Goal: Task Accomplishment & Management: Use online tool/utility

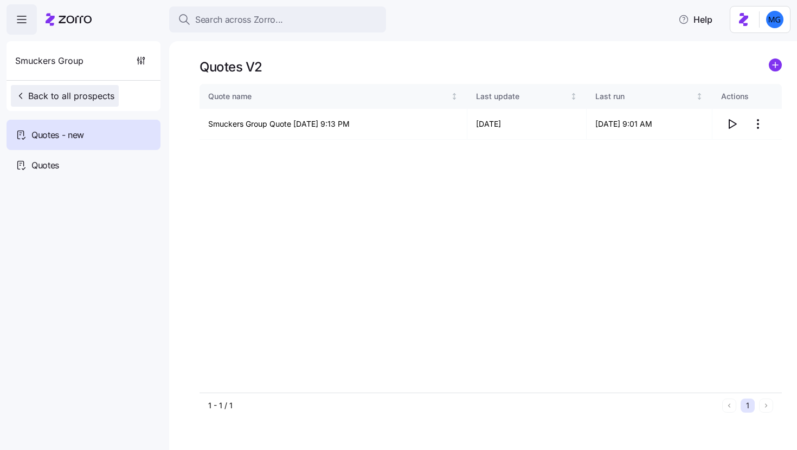
click at [45, 95] on span "Back to all prospects" at bounding box center [64, 95] width 99 height 13
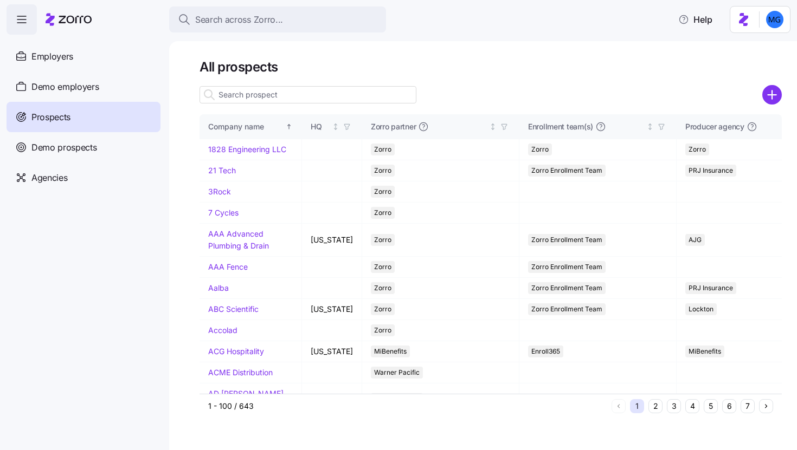
click at [245, 99] on input at bounding box center [307, 94] width 217 height 17
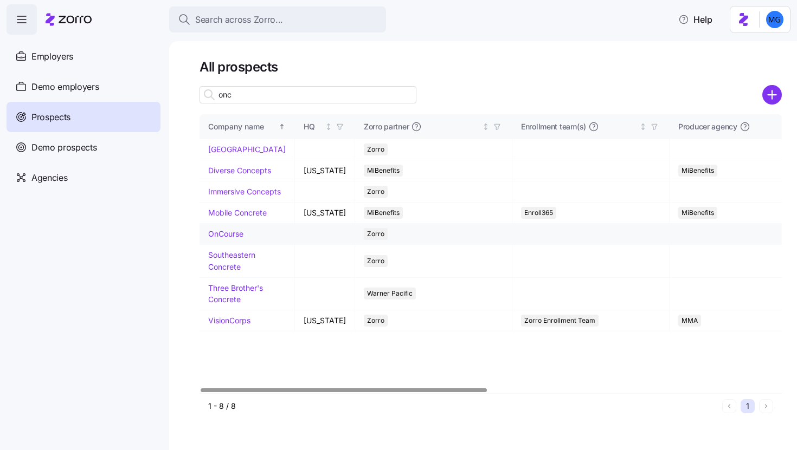
type input "onc"
click at [231, 238] on link "OnCourse" at bounding box center [225, 233] width 35 height 9
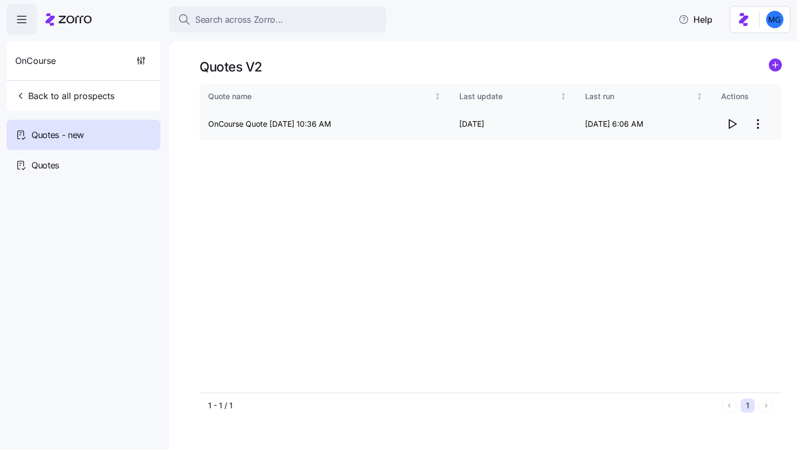
click at [736, 121] on icon "button" at bounding box center [731, 124] width 13 height 13
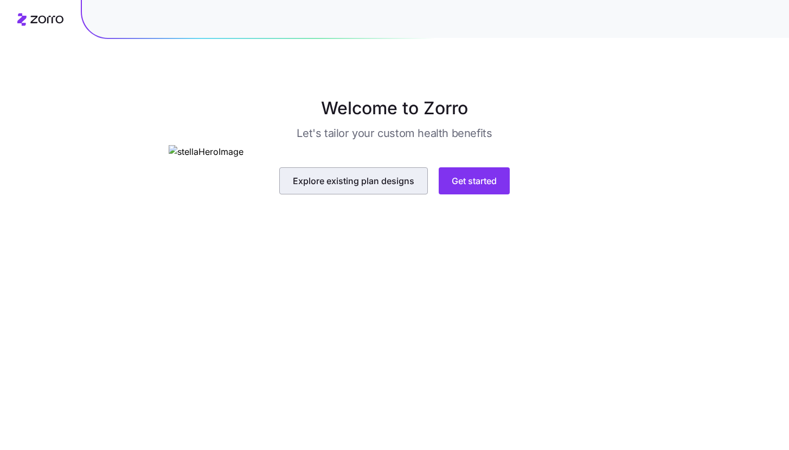
click at [377, 188] on span "Explore existing plan designs" at bounding box center [353, 181] width 121 height 13
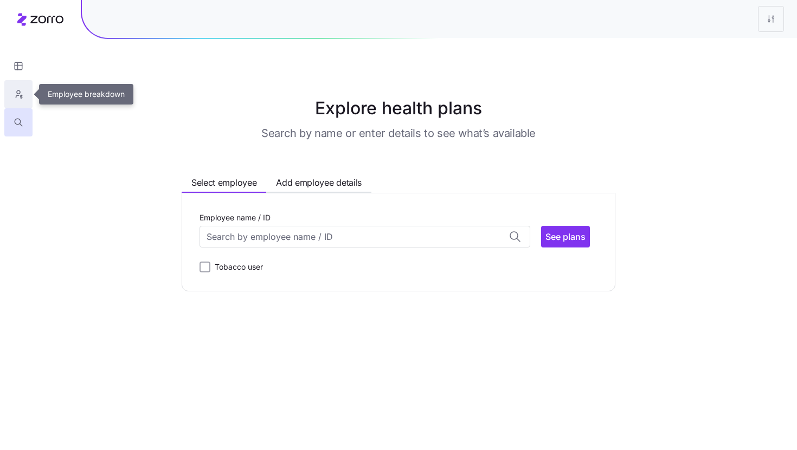
click at [21, 96] on icon "button" at bounding box center [19, 94] width 10 height 11
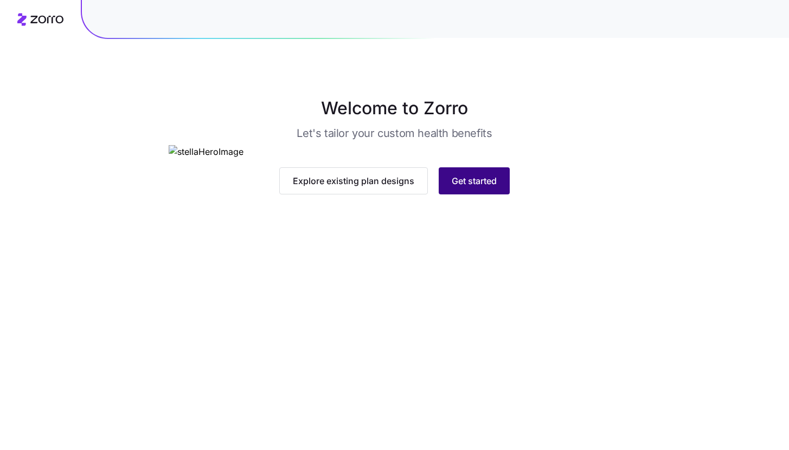
click at [497, 195] on button "Get started" at bounding box center [473, 180] width 71 height 27
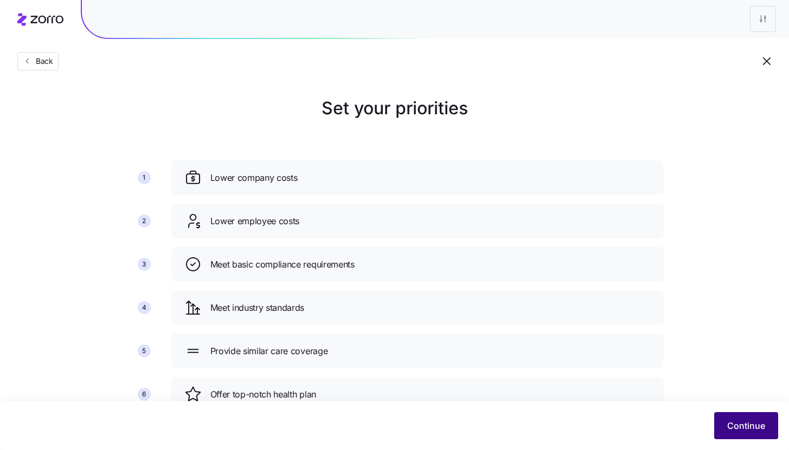
click at [750, 437] on button "Continue" at bounding box center [746, 425] width 64 height 27
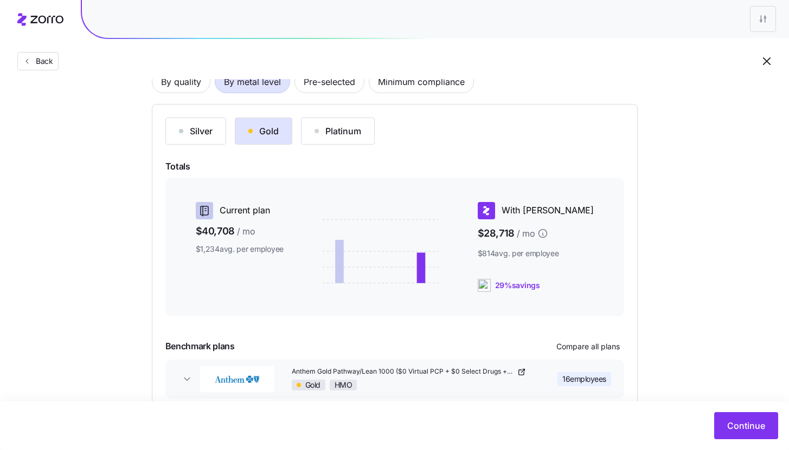
scroll to position [147, 0]
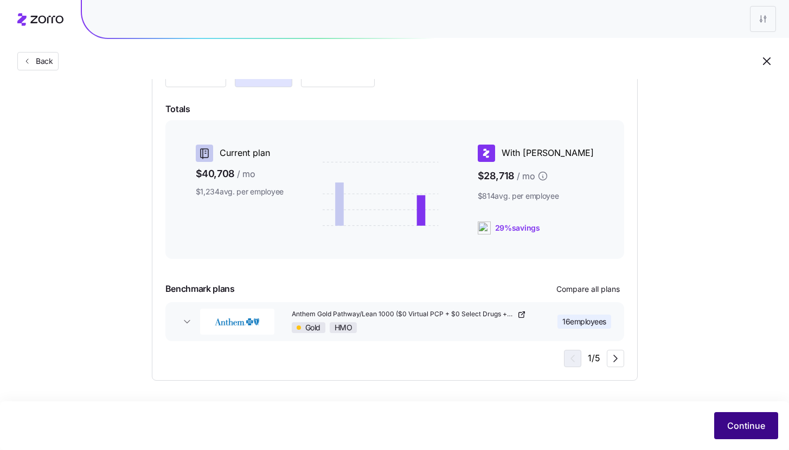
click at [731, 421] on span "Continue" at bounding box center [746, 425] width 38 height 13
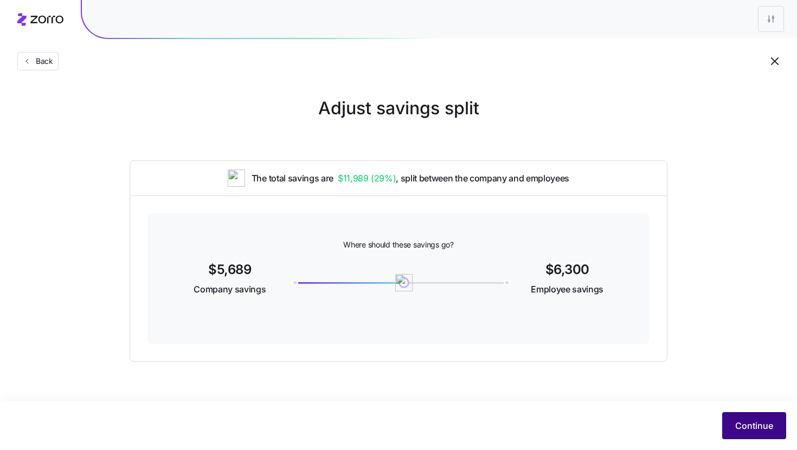
click at [763, 430] on span "Continue" at bounding box center [754, 425] width 38 height 13
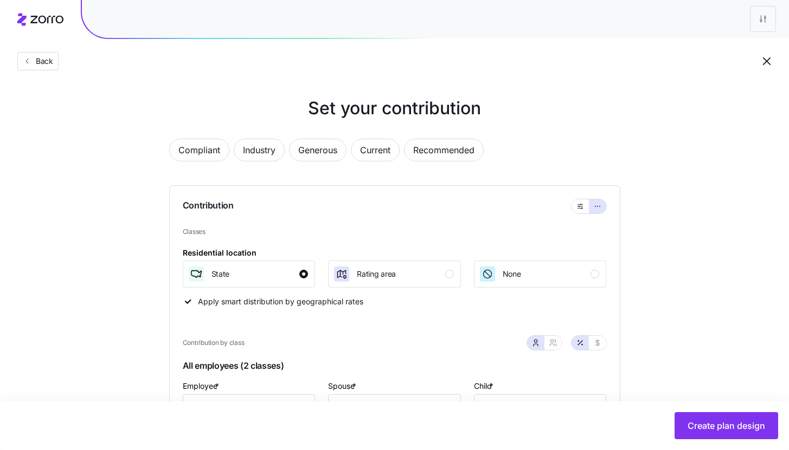
scroll to position [125, 0]
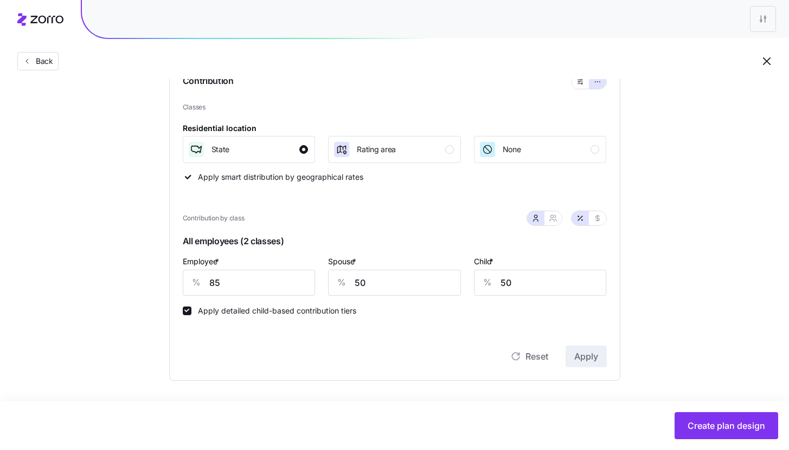
click at [502, 264] on div "Child * % 50" at bounding box center [540, 275] width 133 height 41
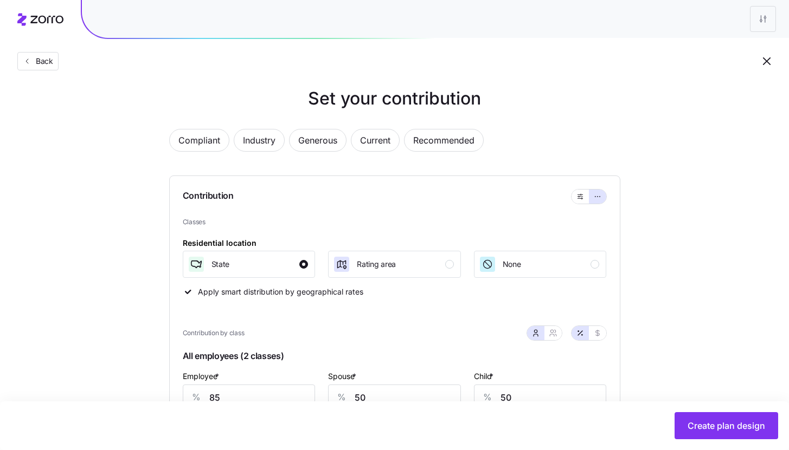
scroll to position [0, 0]
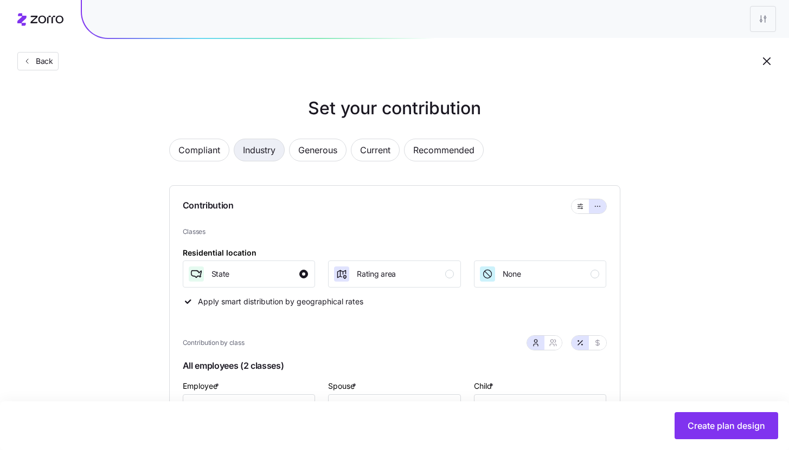
click at [270, 156] on span "Industry" at bounding box center [259, 150] width 33 height 22
type input "68"
type input "52"
type input "25883"
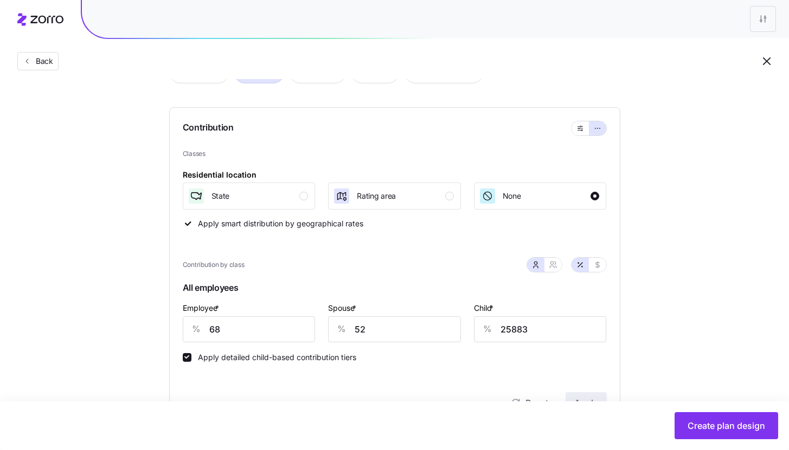
scroll to position [125, 0]
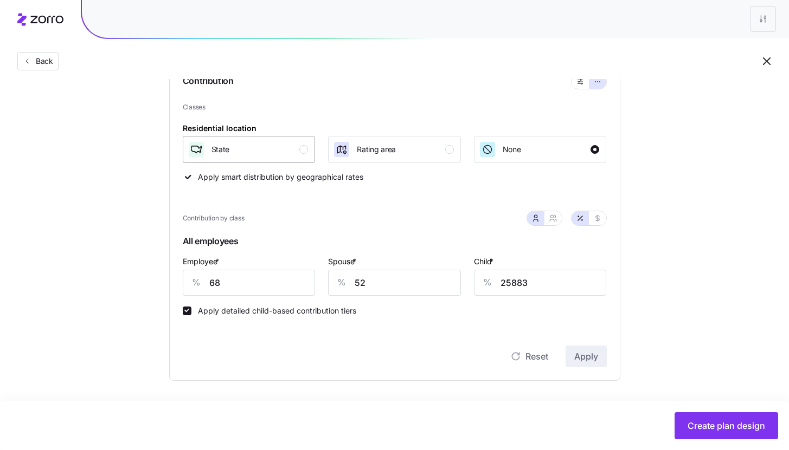
click at [298, 151] on div "State" at bounding box center [248, 149] width 121 height 17
click at [274, 288] on input "68" at bounding box center [249, 283] width 133 height 26
type input "85"
type input "50"
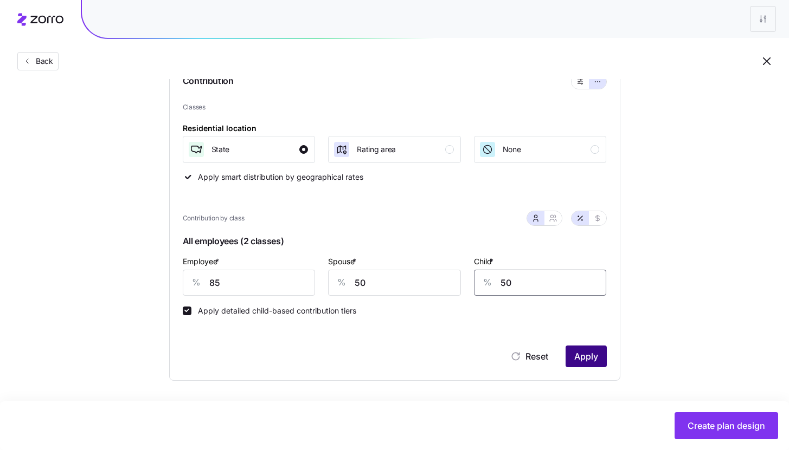
type input "50"
click at [592, 355] on span "Apply" at bounding box center [586, 356] width 24 height 13
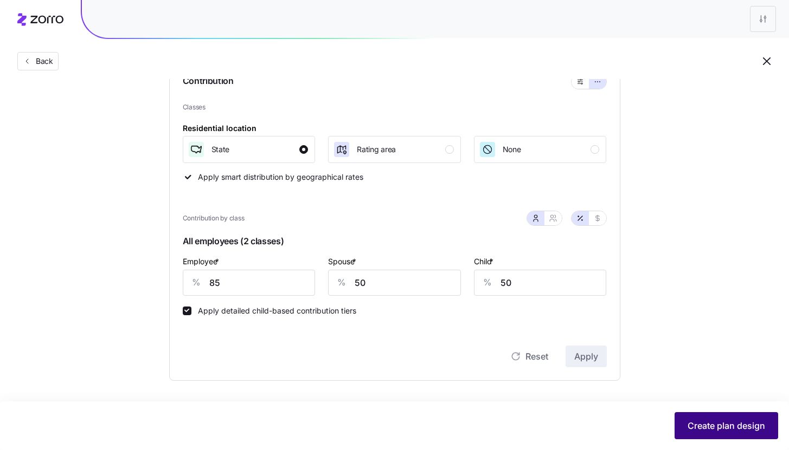
click at [714, 435] on button "Create plan design" at bounding box center [726, 425] width 104 height 27
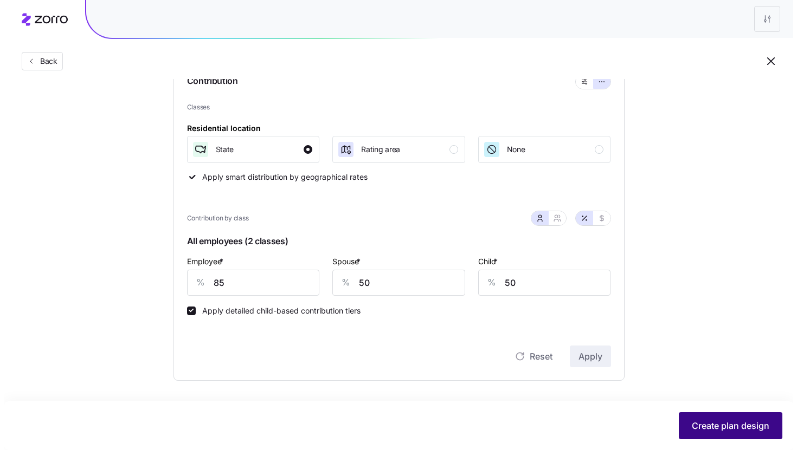
scroll to position [0, 0]
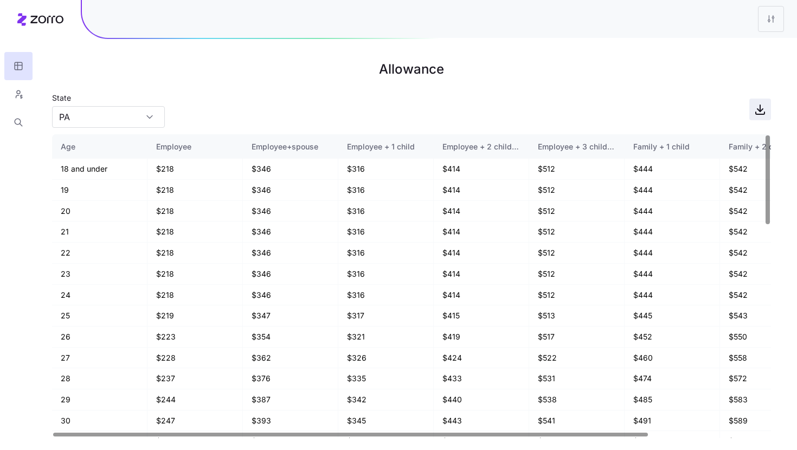
click at [763, 113] on icon "button" at bounding box center [759, 109] width 13 height 13
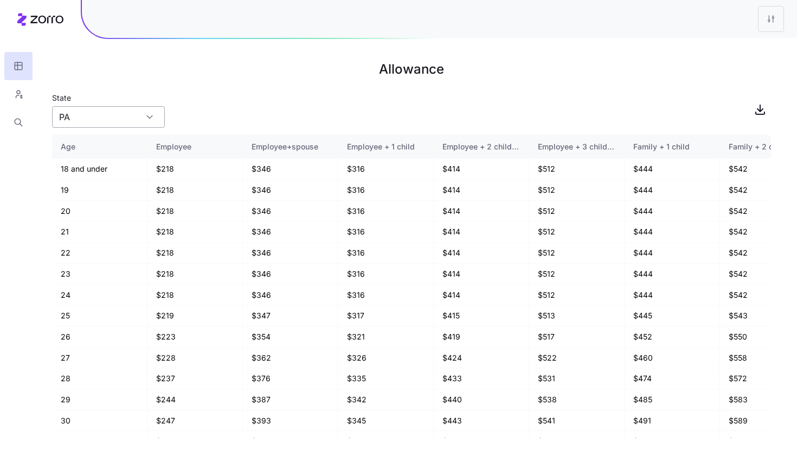
click at [121, 113] on input "PA" at bounding box center [108, 117] width 113 height 22
